Goal: Check status: Check status

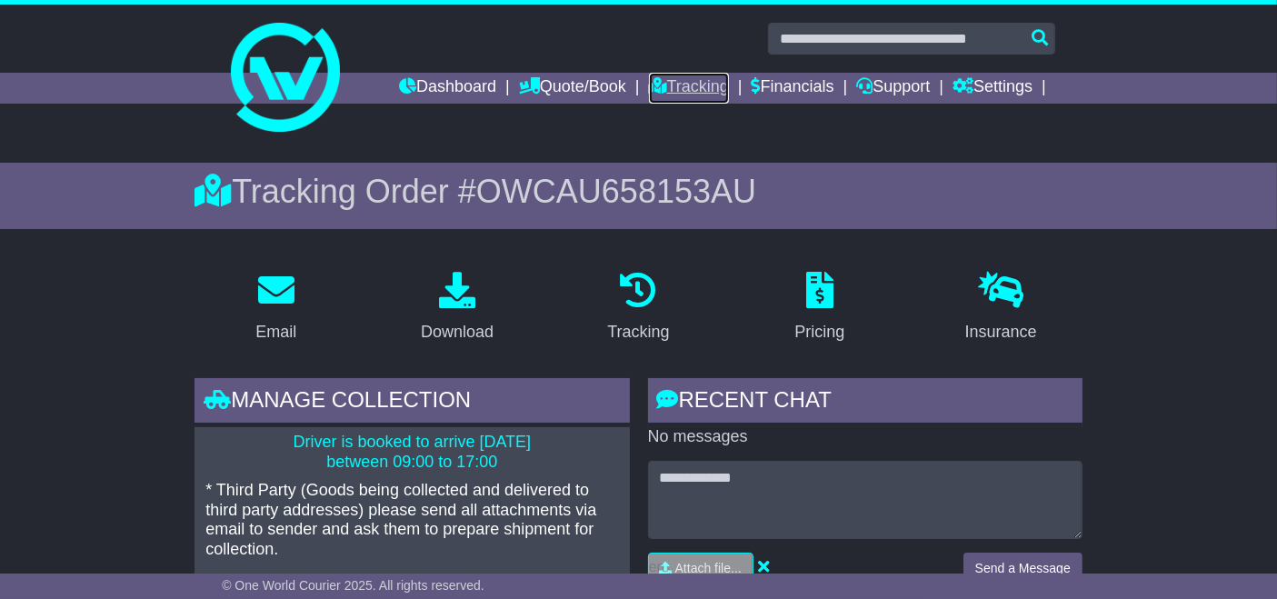
click at [692, 81] on link "Tracking" at bounding box center [689, 88] width 80 height 31
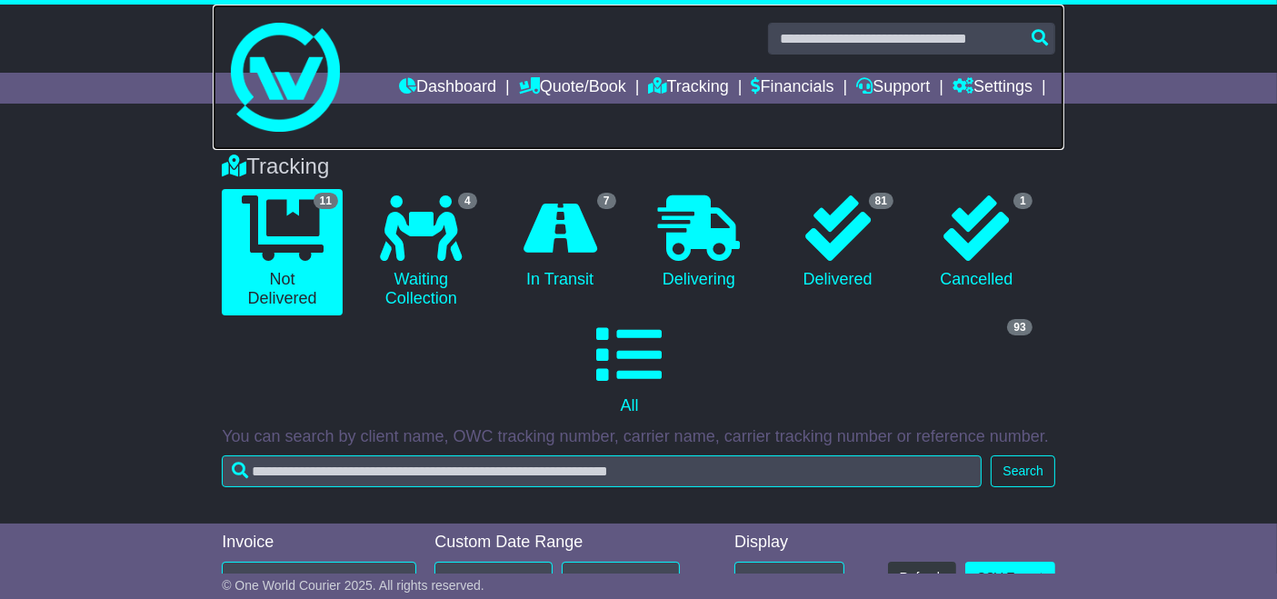
click at [759, 127] on link at bounding box center [639, 77] width 852 height 145
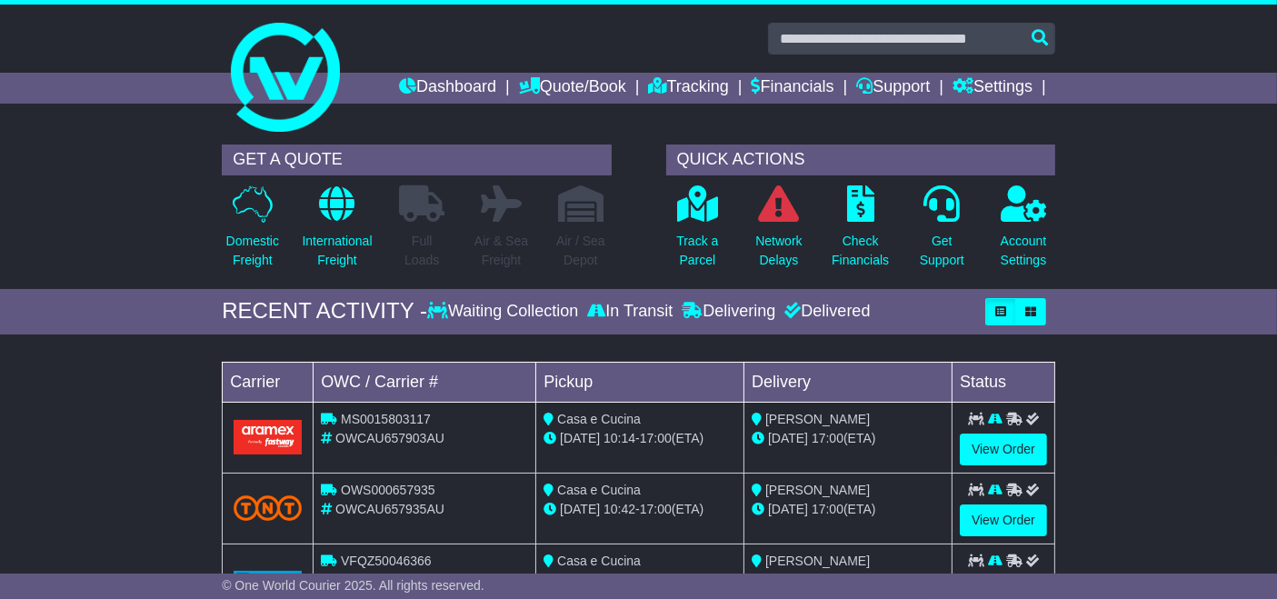
click at [760, 32] on div at bounding box center [639, 39] width 852 height 32
click at [680, 393] on td "Pickup" at bounding box center [640, 382] width 208 height 40
click at [688, 82] on link "Tracking" at bounding box center [689, 88] width 80 height 31
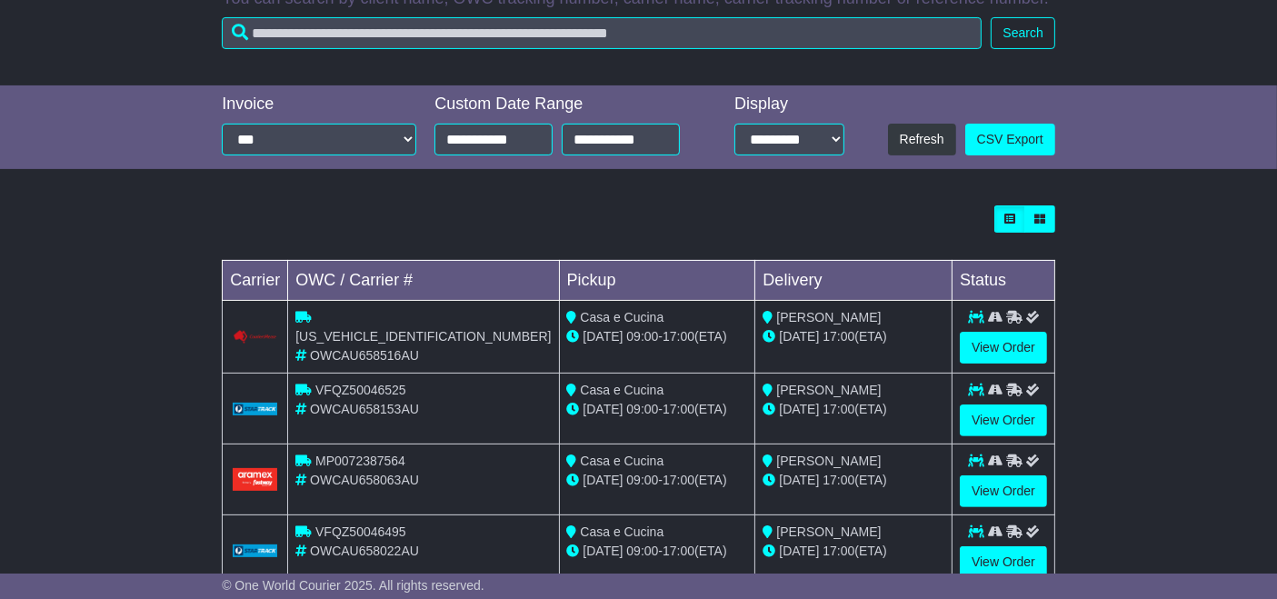
scroll to position [441, 0]
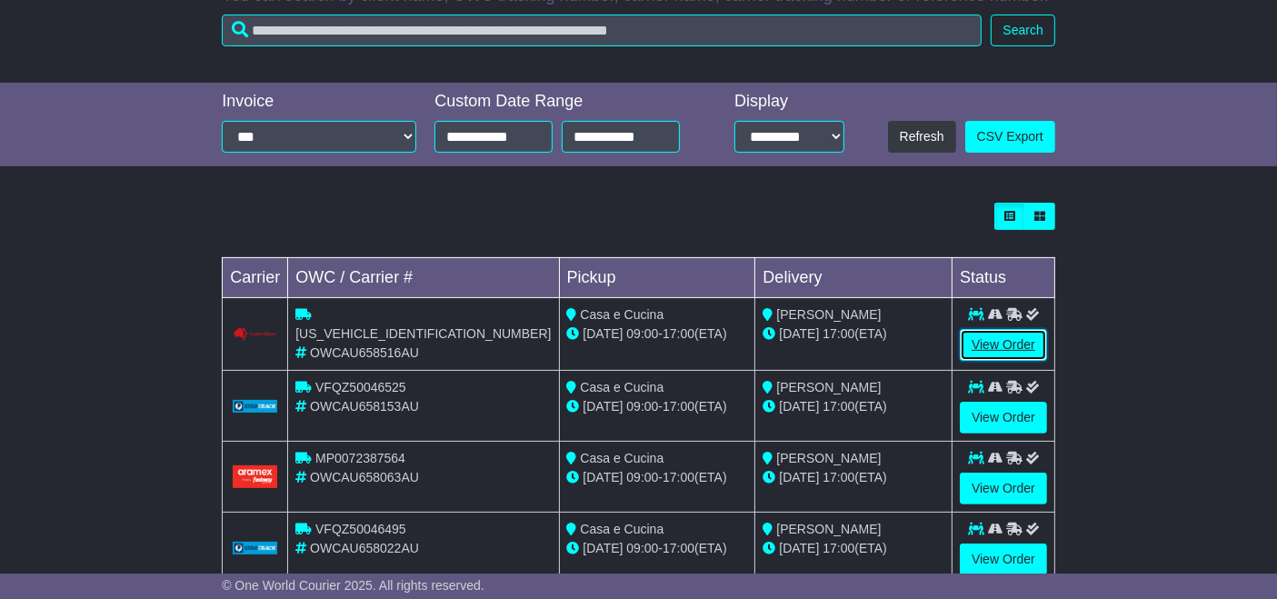
click at [995, 350] on link "View Order" at bounding box center [1003, 345] width 87 height 32
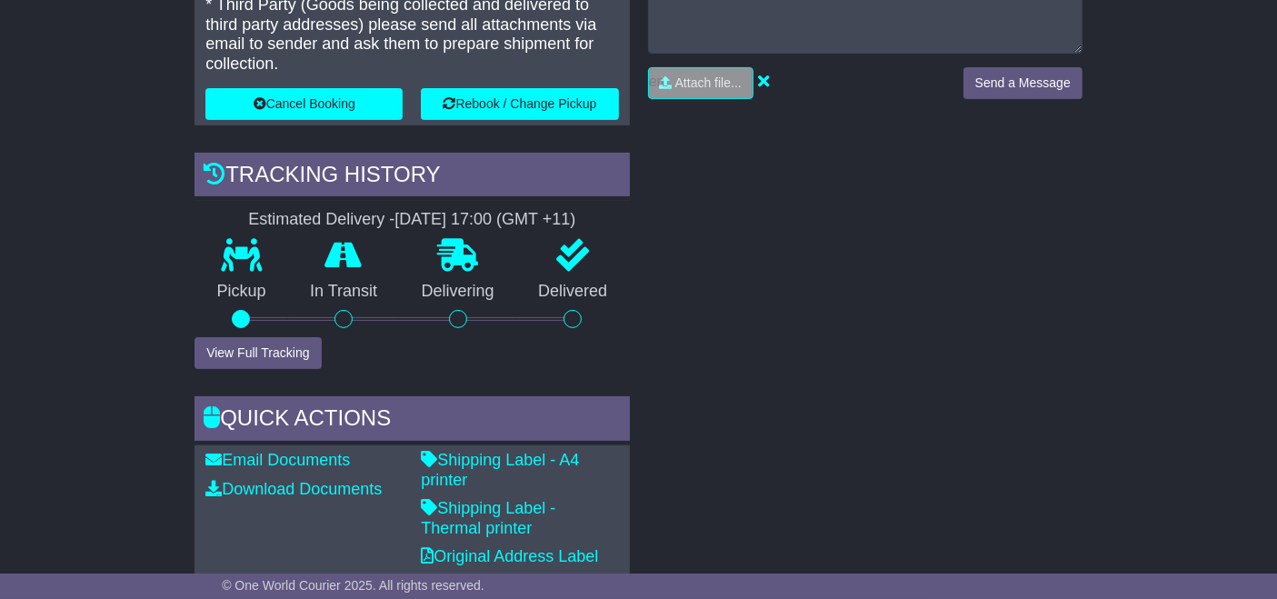
scroll to position [486, 0]
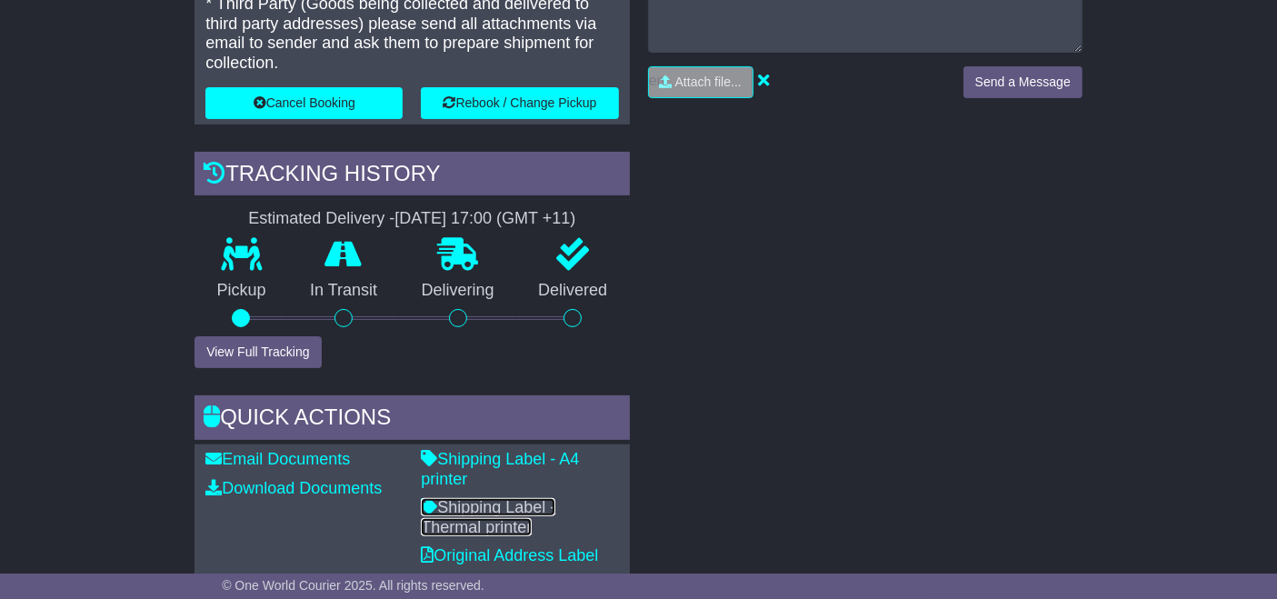
click at [507, 498] on link "Shipping Label - Thermal printer" at bounding box center [488, 517] width 135 height 38
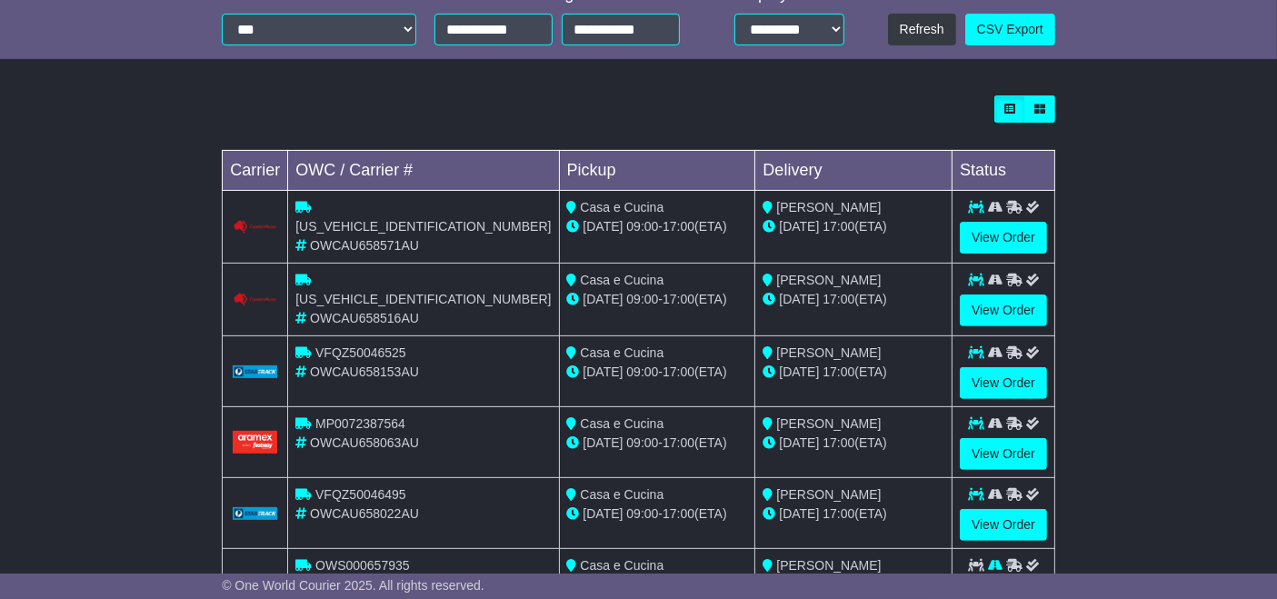
scroll to position [555, 0]
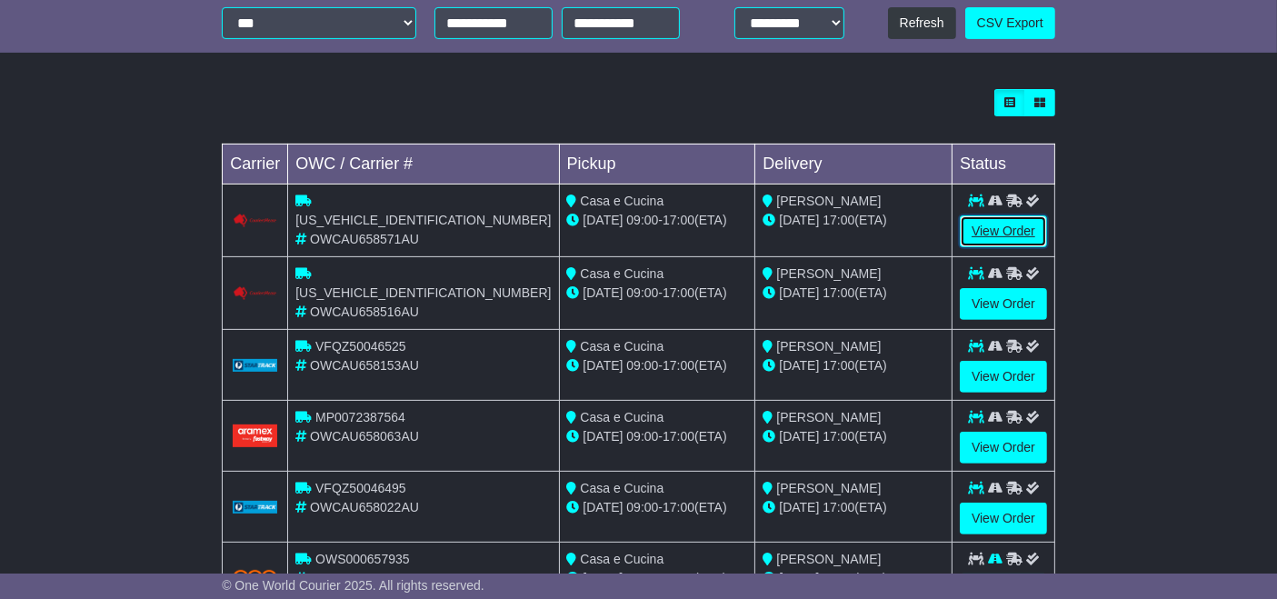
click at [1008, 227] on link "View Order" at bounding box center [1003, 231] width 87 height 32
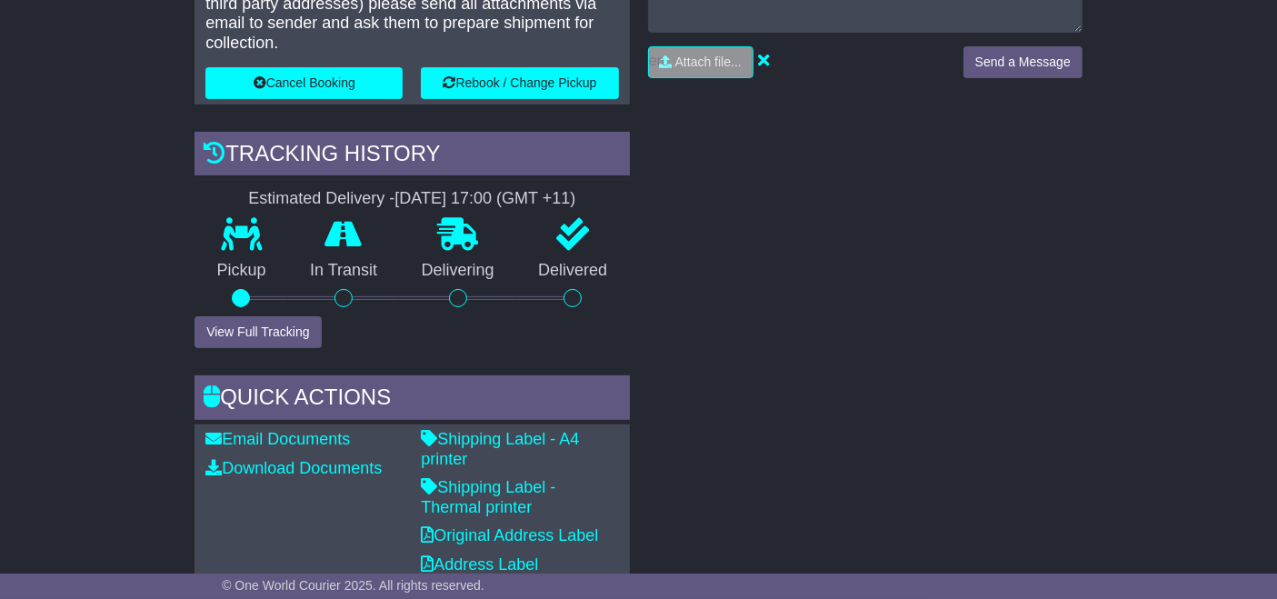
scroll to position [509, 0]
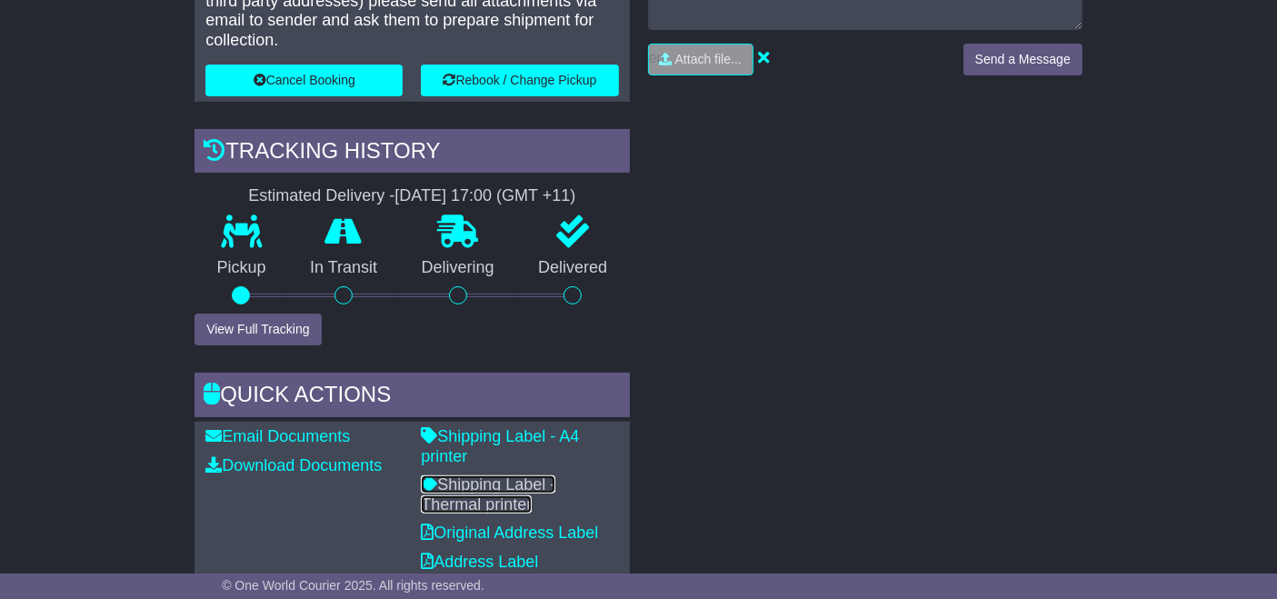
click at [524, 475] on link "Shipping Label - Thermal printer" at bounding box center [488, 494] width 135 height 38
